Goal: Information Seeking & Learning: Learn about a topic

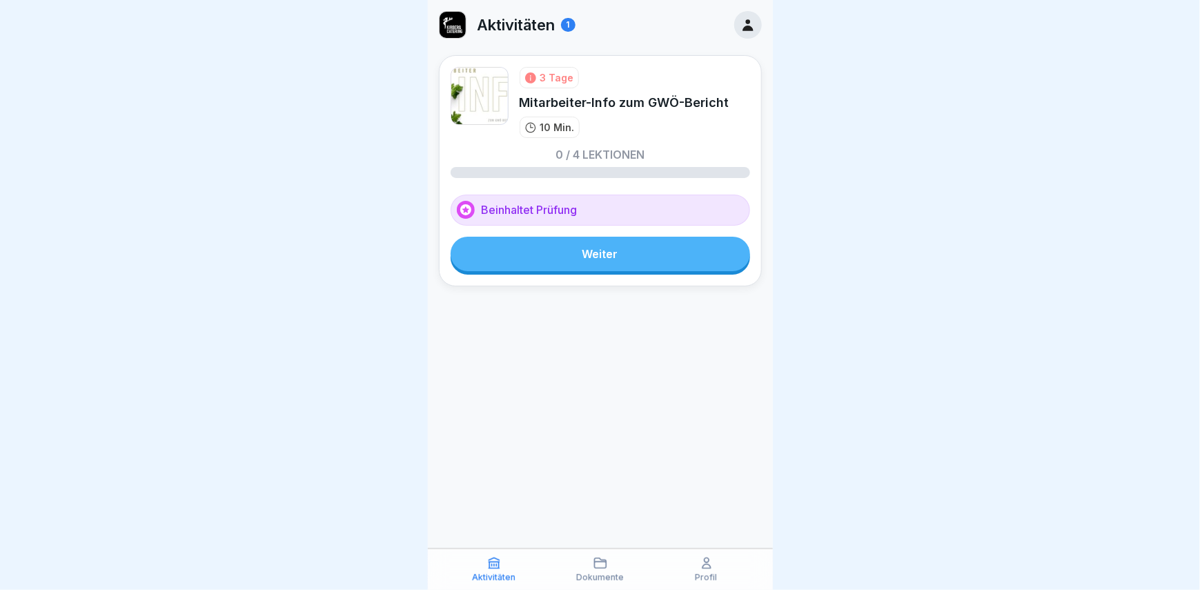
click at [606, 256] on link "Weiter" at bounding box center [600, 254] width 299 height 34
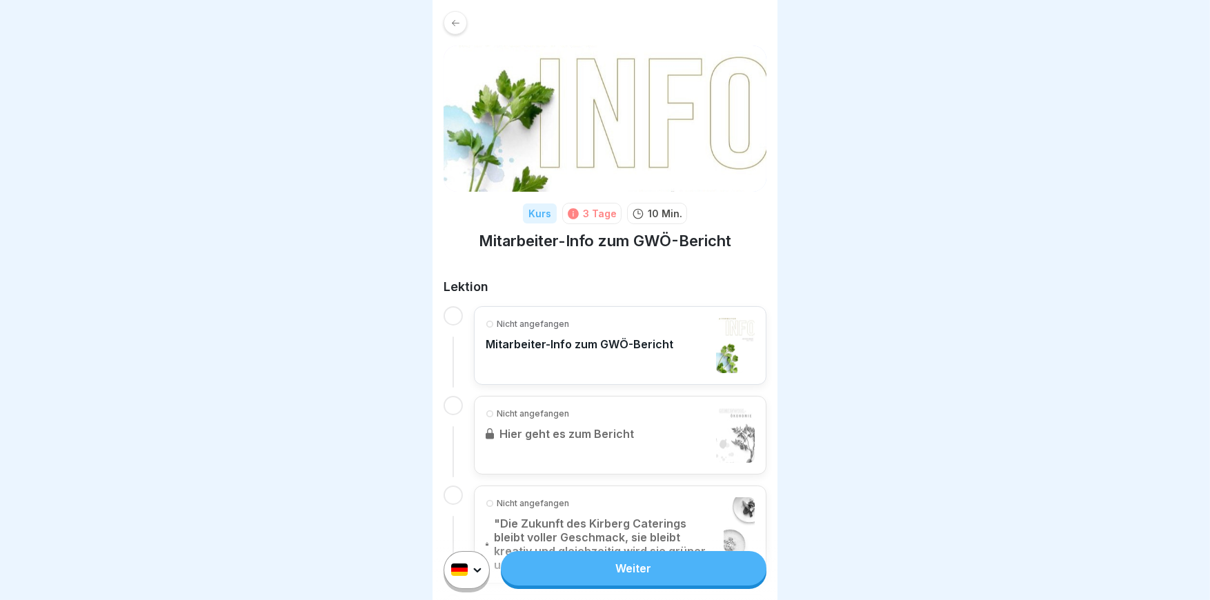
click at [467, 556] on html "Kurs 3 Tage 10 Min. Mitarbeiter-Info zum GWÖ-Bericht Lektion Nicht angefangen M…" at bounding box center [605, 300] width 1210 height 600
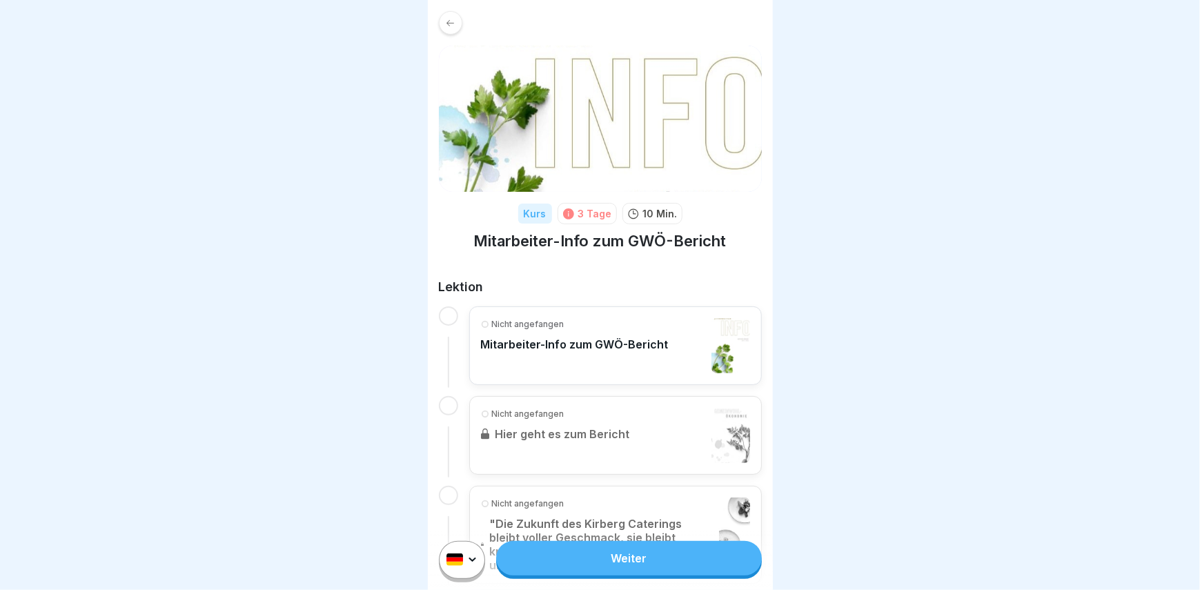
click at [468, 567] on html "Kurs 3 Tage 10 Min. Mitarbeiter-Info zum GWÖ-Bericht Lektion Nicht angefangen M…" at bounding box center [600, 295] width 1200 height 590
click at [617, 564] on link "Weiter" at bounding box center [628, 558] width 265 height 34
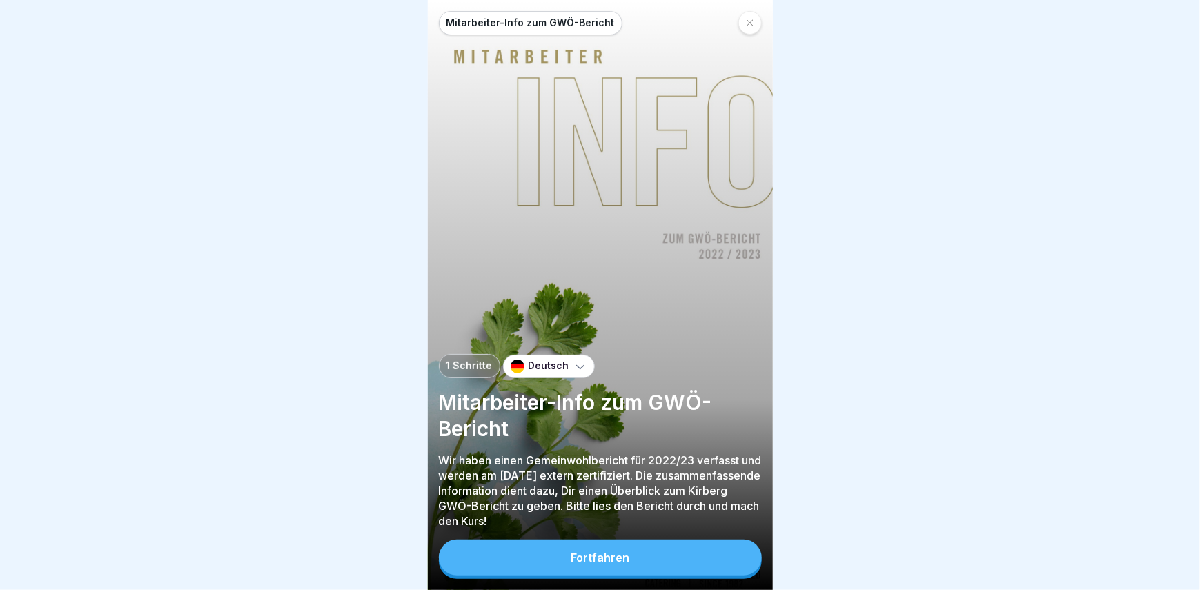
scroll to position [10, 0]
click at [592, 555] on div "Fortfahren" at bounding box center [600, 557] width 59 height 12
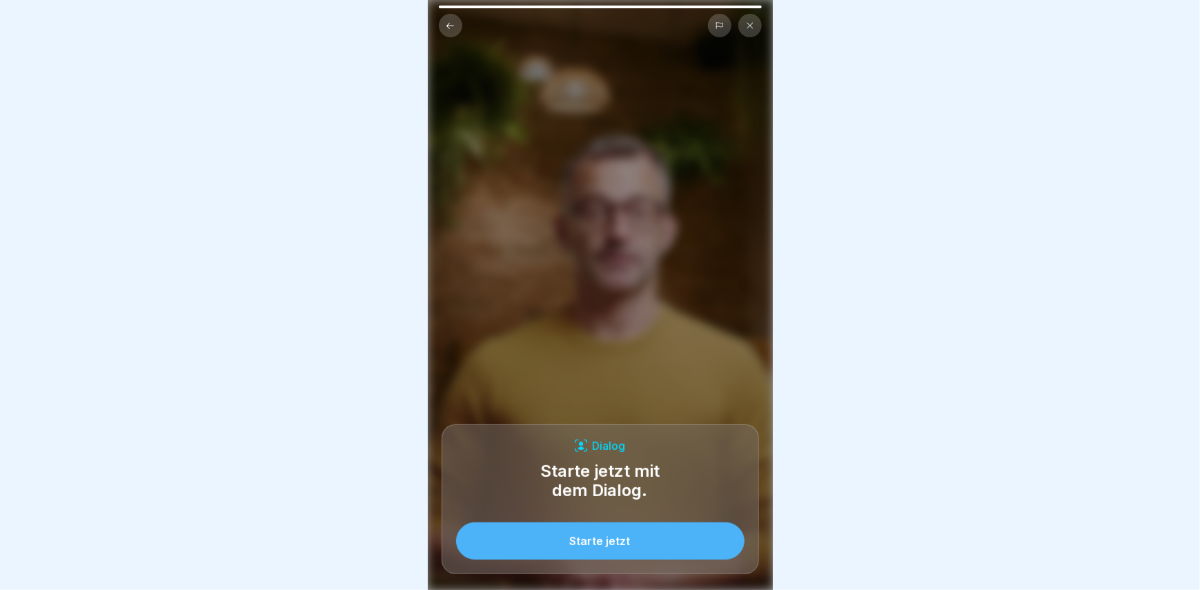
click at [605, 540] on div "Starte jetzt" at bounding box center [600, 541] width 61 height 12
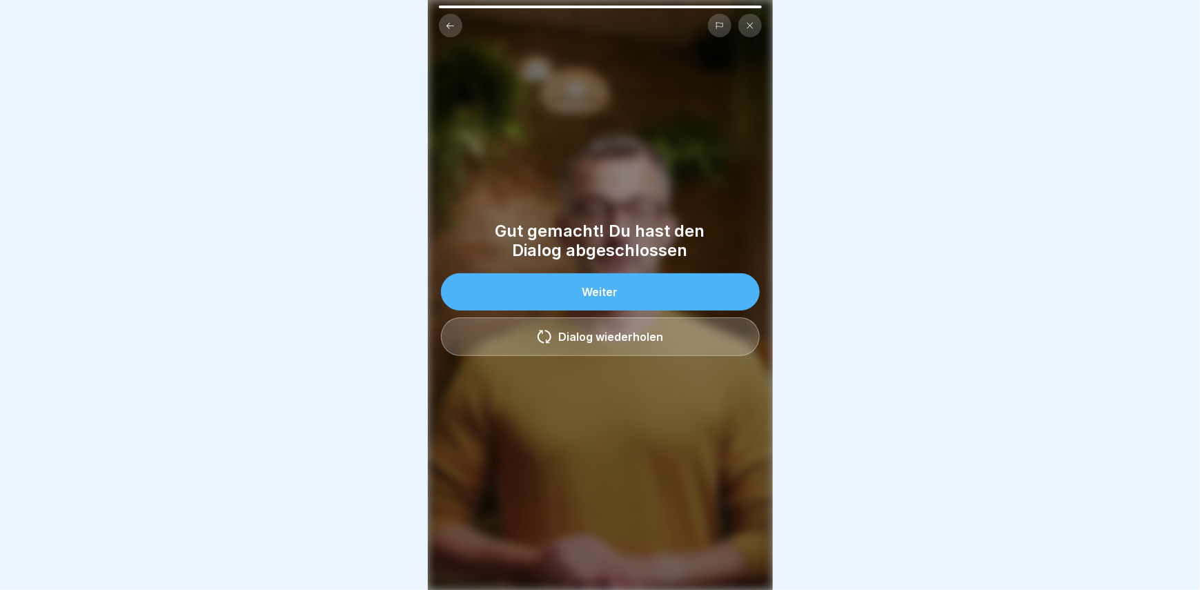
click at [591, 278] on button "Weiter" at bounding box center [600, 291] width 319 height 37
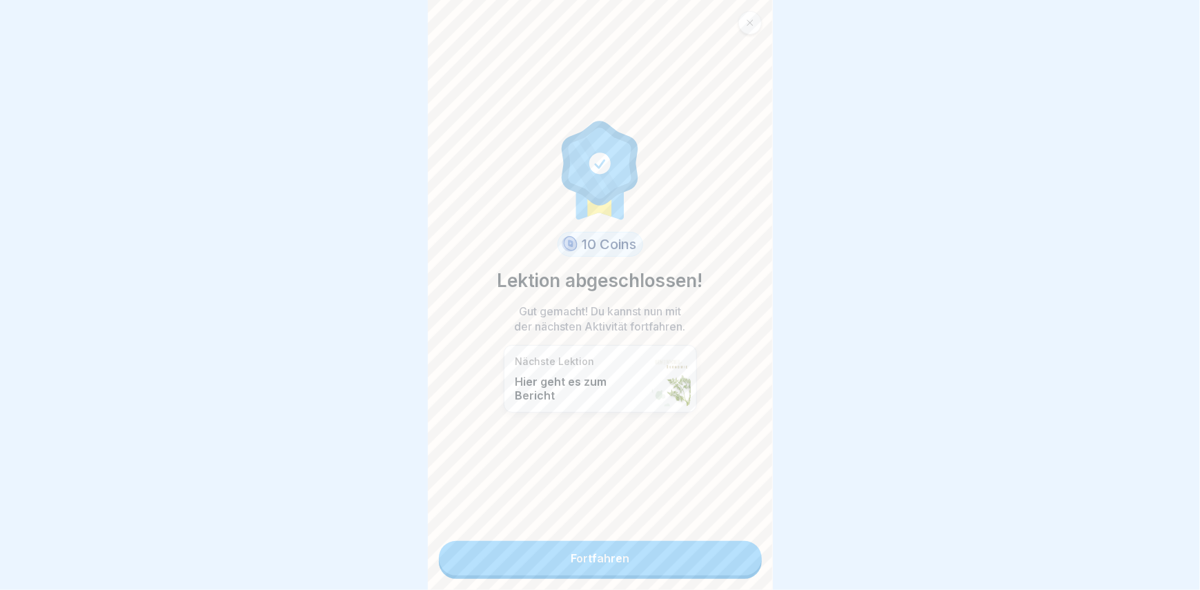
click at [598, 550] on link "Fortfahren" at bounding box center [600, 558] width 323 height 34
click at [606, 546] on link "Fortfahren" at bounding box center [600, 558] width 323 height 34
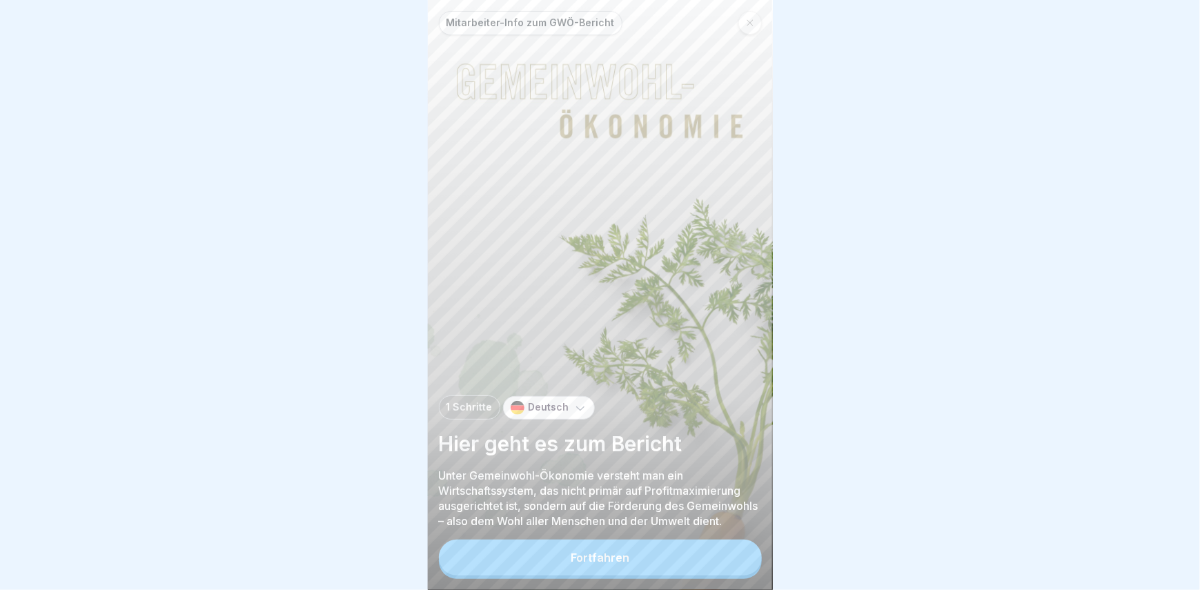
scroll to position [10, 0]
click at [594, 557] on div "Fortfahren" at bounding box center [600, 557] width 59 height 12
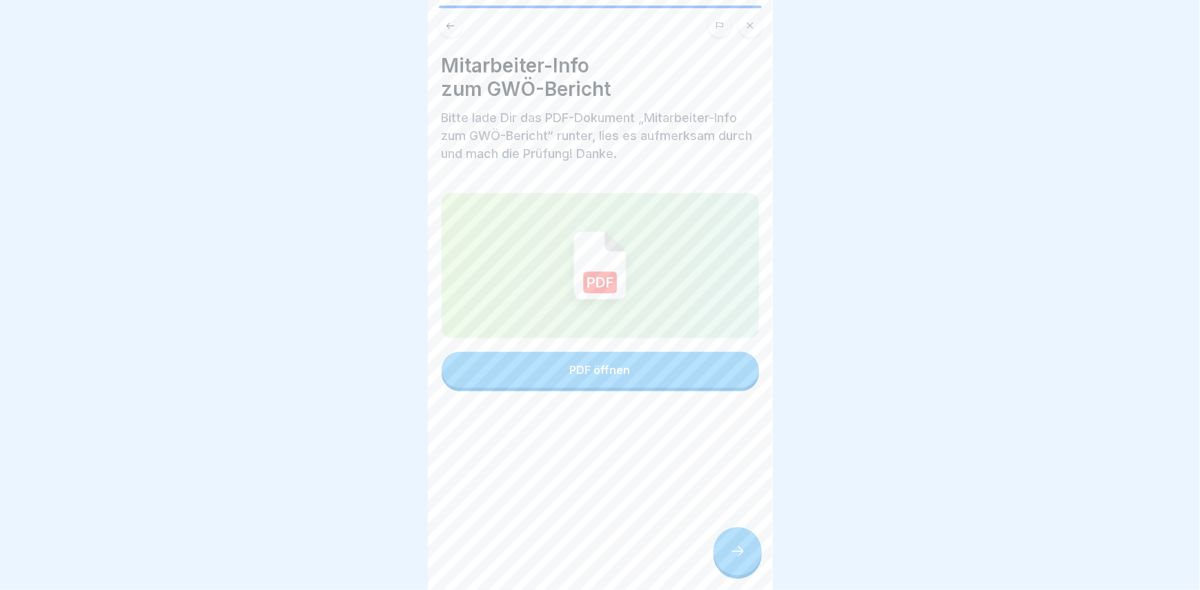
click at [597, 364] on div "PDF öffnen" at bounding box center [600, 370] width 61 height 12
